Goal: Information Seeking & Learning: Learn about a topic

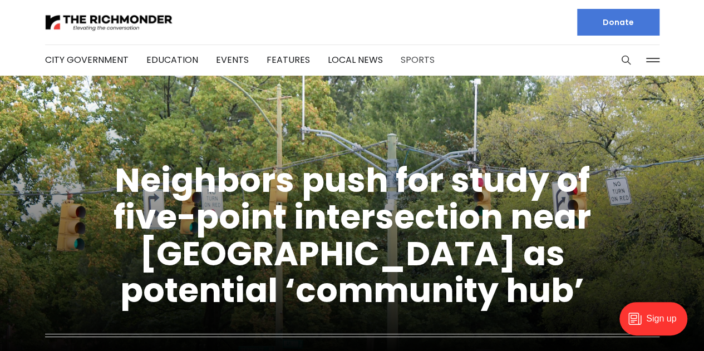
click at [416, 60] on link "Sports" at bounding box center [418, 59] width 34 height 13
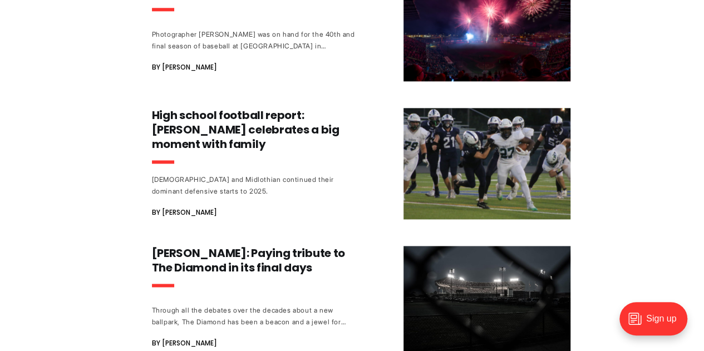
scroll to position [691, 0]
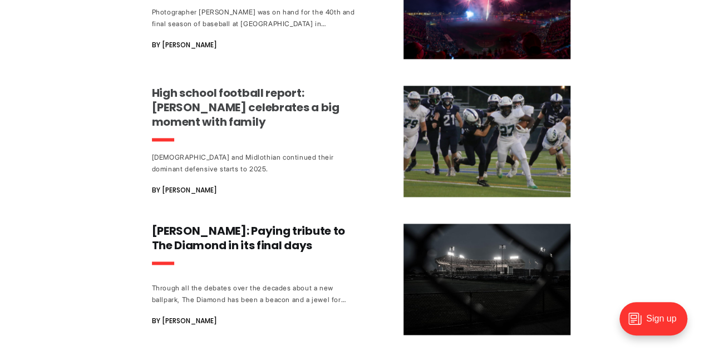
click at [271, 117] on h3 "High school football report: [PERSON_NAME] celebrates a big moment with family" at bounding box center [255, 107] width 207 height 43
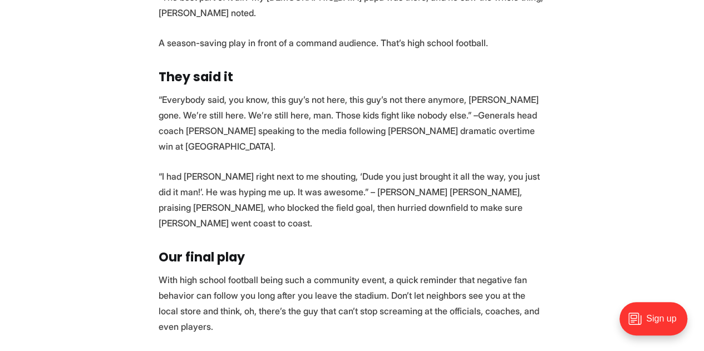
scroll to position [2221, 0]
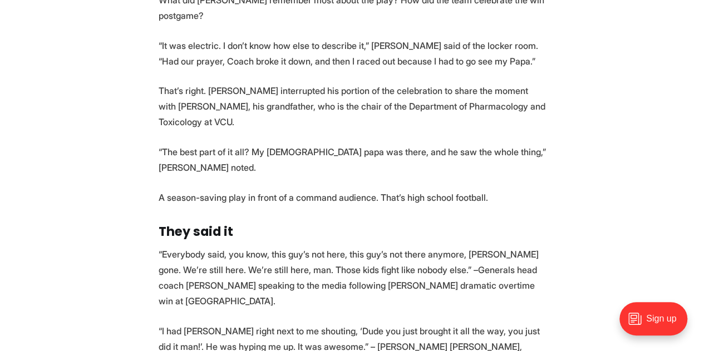
drag, startPoint x: 258, startPoint y: 299, endPoint x: 242, endPoint y: 288, distance: 18.8
click at [212, 323] on p "“I had Mike Jones right next to me shouting, ‘Dude you just brought it all the …" at bounding box center [352, 354] width 387 height 62
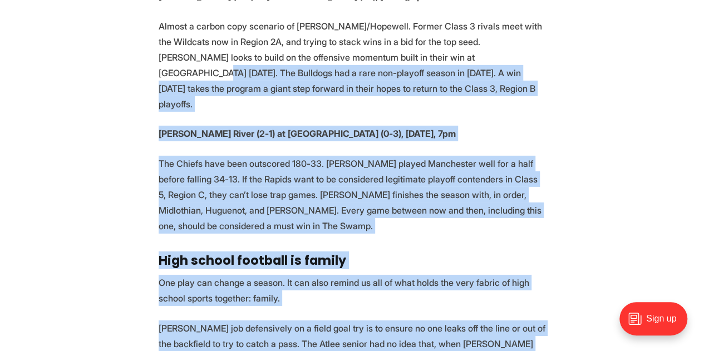
scroll to position [1698, 0]
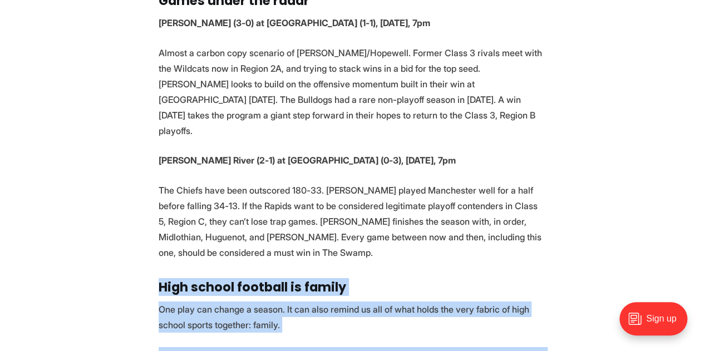
drag, startPoint x: 157, startPoint y: 299, endPoint x: 150, endPoint y: 208, distance: 90.9
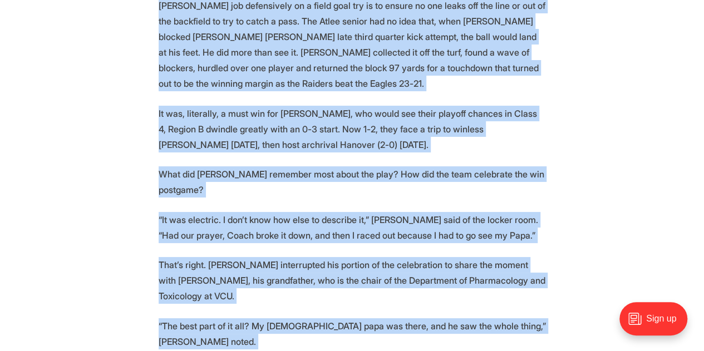
scroll to position [2058, 0]
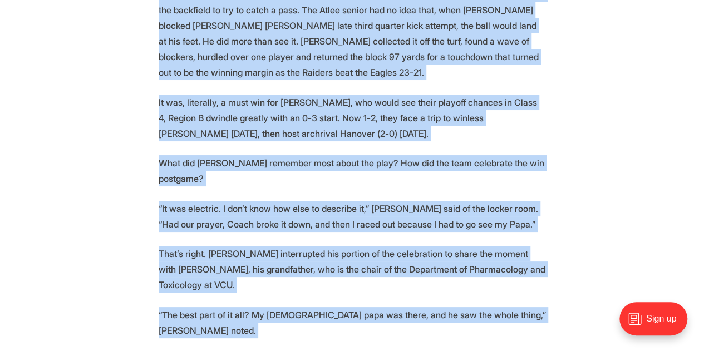
copy section "High school football is family One play can change a season. It can also remind…"
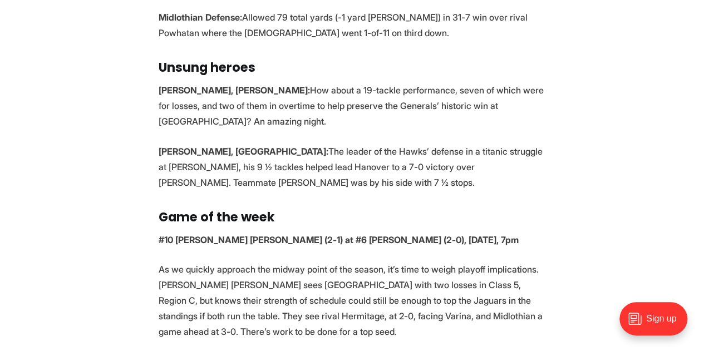
scroll to position [961, 0]
